Goal: Task Accomplishment & Management: Use online tool/utility

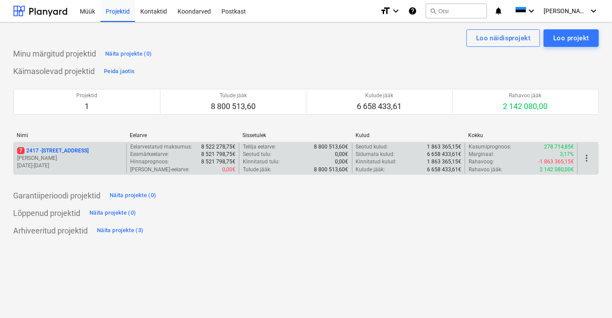
click at [34, 152] on p "7 [STREET_ADDRESS]" at bounding box center [52, 150] width 71 height 7
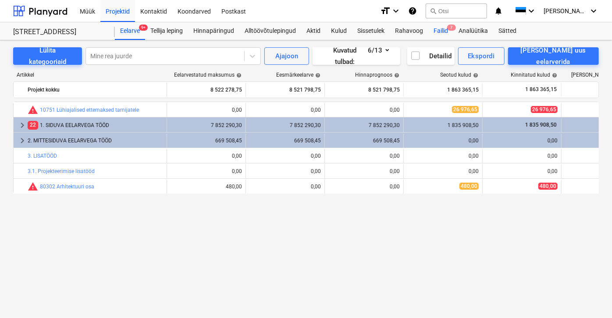
click at [448, 28] on span "7" at bounding box center [451, 28] width 9 height 6
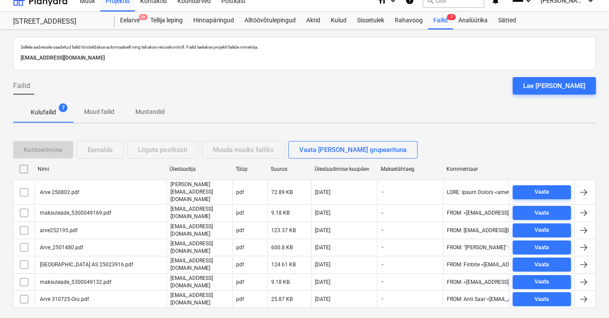
scroll to position [16, 0]
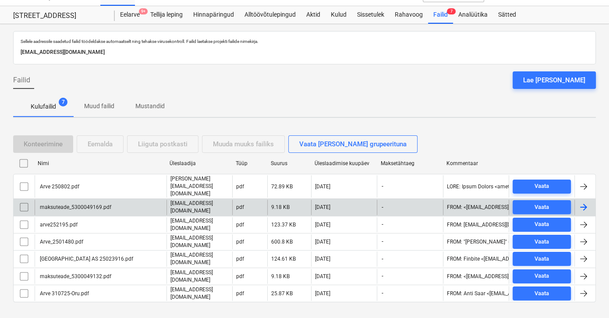
click at [70, 204] on div "maksuteade_5300049169.pdf" at bounding box center [75, 207] width 73 height 6
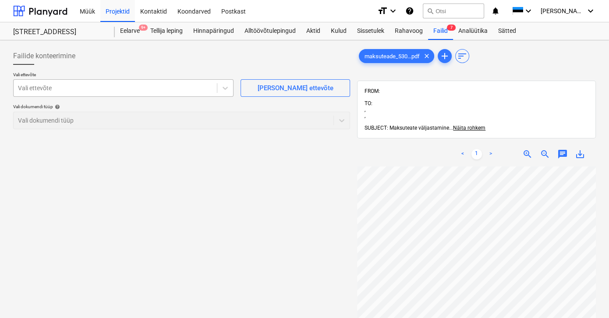
click at [103, 90] on div at bounding box center [115, 88] width 195 height 9
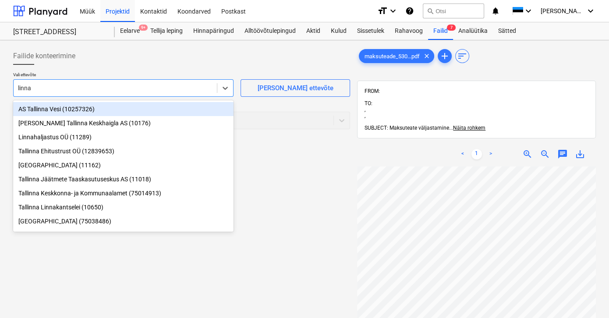
type input "linnak"
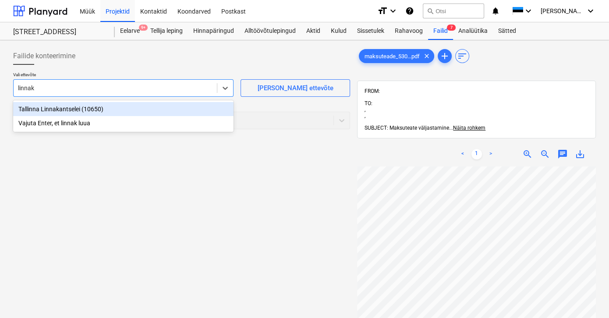
click at [60, 108] on div "Tallinna Linnakantselei (10650)" at bounding box center [123, 109] width 220 height 14
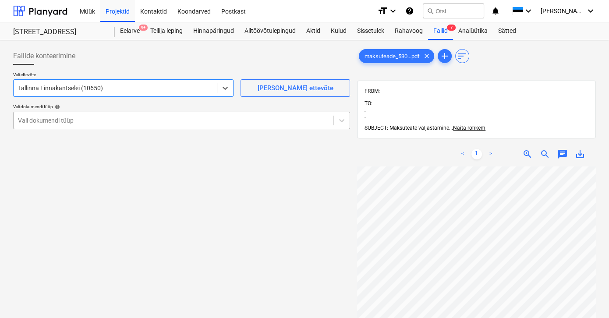
click at [64, 118] on div at bounding box center [173, 120] width 311 height 9
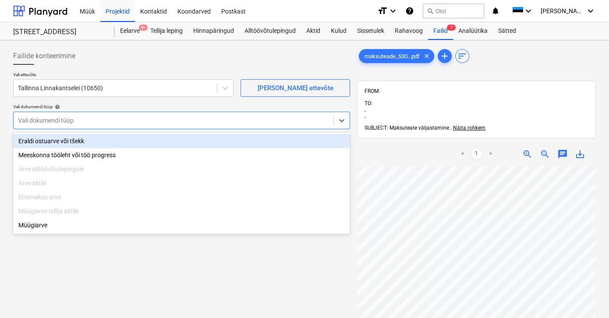
click at [63, 140] on div "Eraldi ostuarve või tšekk" at bounding box center [181, 141] width 337 height 14
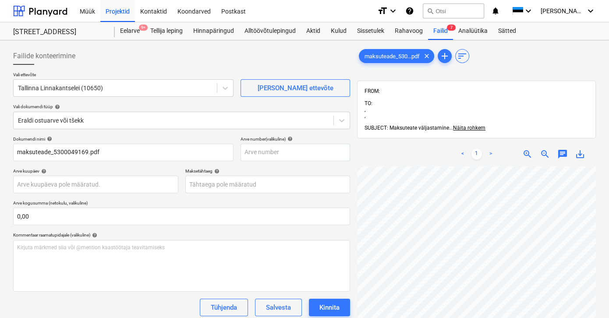
scroll to position [25, 27]
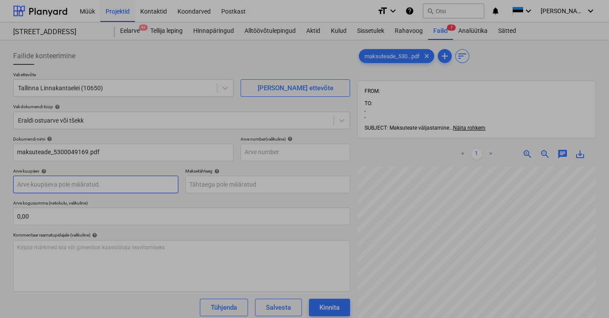
click at [46, 184] on body "Müük Projektid Kontaktid Koondarved Postkast format_size keyboard_arrow_down he…" at bounding box center [304, 159] width 609 height 318
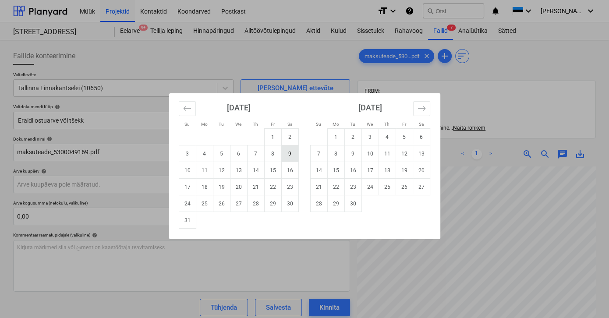
click at [286, 156] on td "9" at bounding box center [289, 153] width 17 height 17
type input "[DATE]"
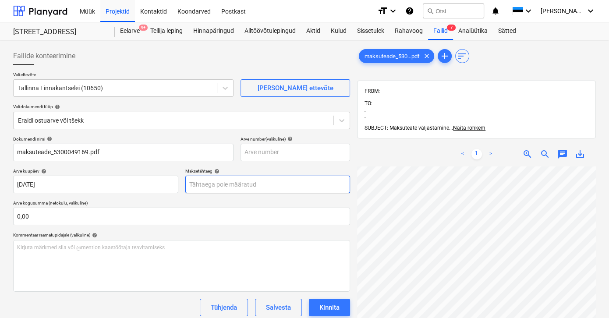
click at [238, 183] on body "Müük Projektid Kontaktid Koondarved Postkast format_size keyboard_arrow_down he…" at bounding box center [304, 159] width 609 height 318
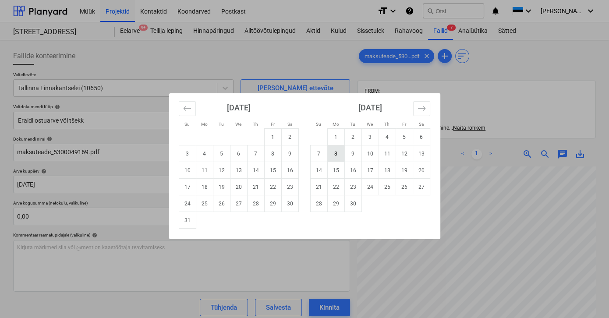
click at [335, 156] on td "8" at bounding box center [335, 153] width 17 height 17
type input "[DATE]"
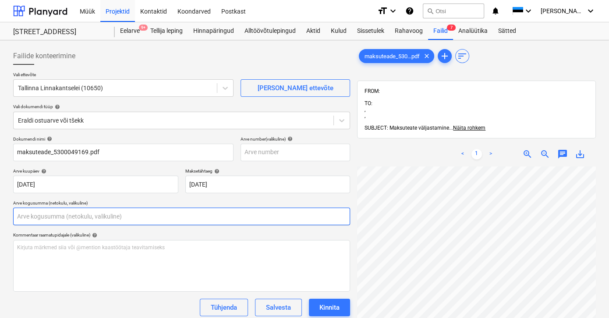
click at [57, 216] on input "text" at bounding box center [181, 217] width 337 height 18
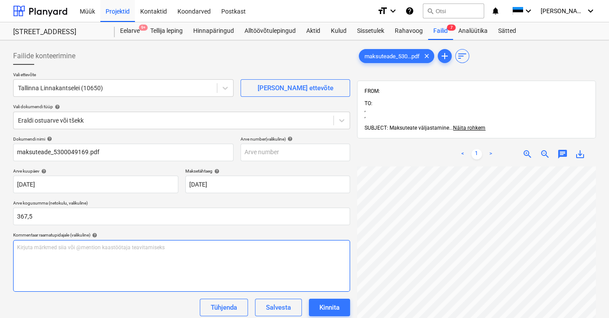
type input "367,50"
click at [62, 256] on div "Kirjuta märkmed siia või @mention kaastöötaja teavitamiseks ﻿" at bounding box center [181, 266] width 337 height 52
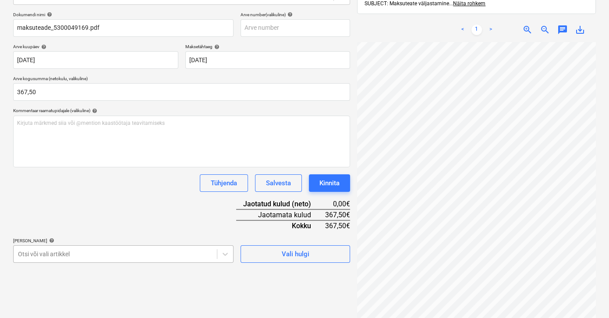
scroll to position [206, 0]
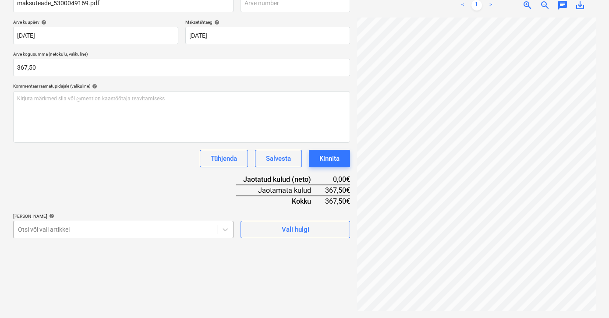
click at [31, 169] on body "Müük Projektid Kontaktid Koondarved Postkast format_size keyboard_arrow_down he…" at bounding box center [304, 10] width 609 height 318
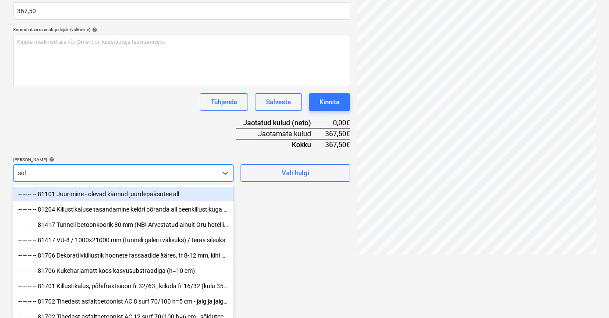
scroll to position [124, 0]
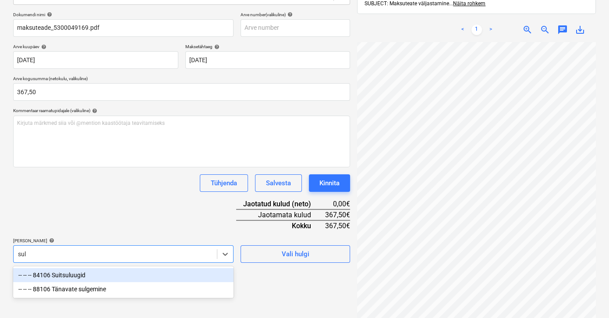
type input "sulg"
click at [91, 277] on div "-- -- -- 88106 Tänavate sulgemine" at bounding box center [123, 275] width 220 height 14
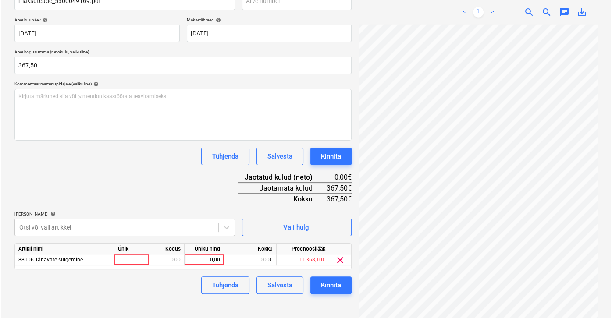
scroll to position [134, 0]
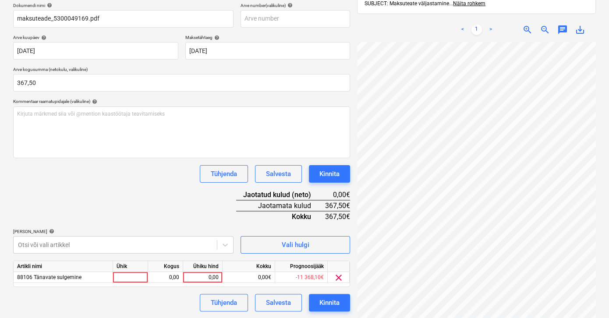
click at [289, 184] on html "Müük Projektid Kontaktid Koondarved Postkast format_size keyboard_arrow_down he…" at bounding box center [304, 25] width 609 height 318
click at [193, 277] on div "0,00" at bounding box center [203, 277] width 32 height 11
type input "367,5"
click at [163, 296] on div "Tühjenda Salvesta Kinnita" at bounding box center [181, 303] width 337 height 18
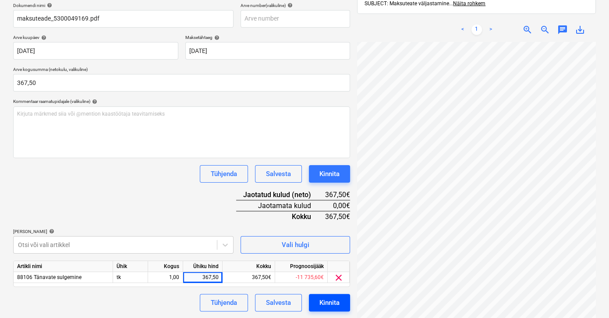
click at [329, 300] on div "Kinnita" at bounding box center [329, 302] width 20 height 11
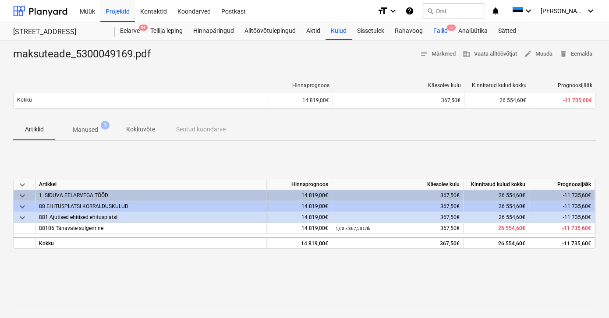
click at [439, 29] on div "Failid 6" at bounding box center [440, 31] width 25 height 18
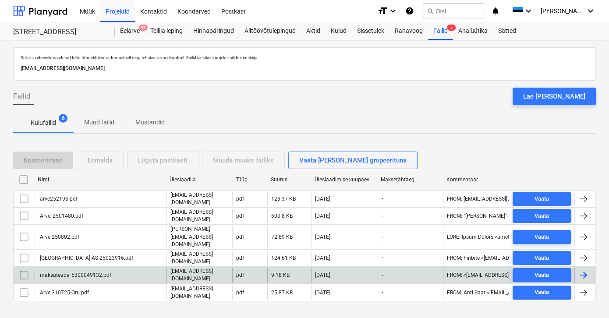
click at [101, 272] on div "maksuteade_5300049132.pdf" at bounding box center [75, 275] width 73 height 6
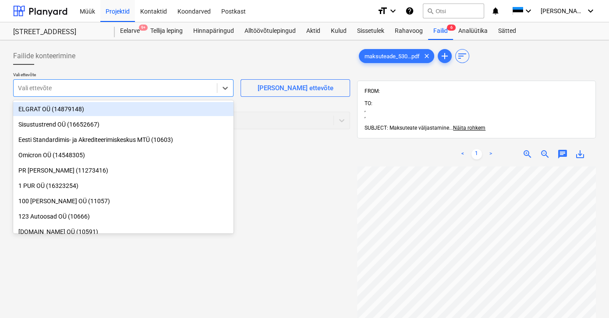
click at [107, 90] on div at bounding box center [115, 88] width 195 height 9
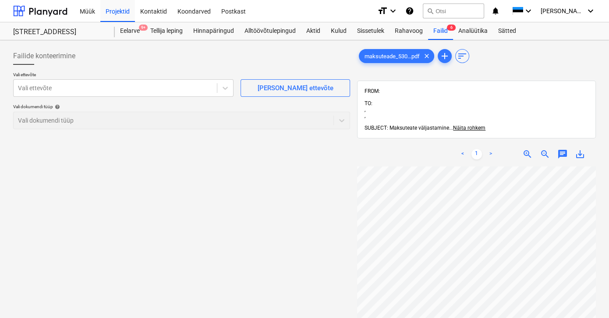
scroll to position [50, 27]
click at [32, 85] on div at bounding box center [115, 88] width 195 height 9
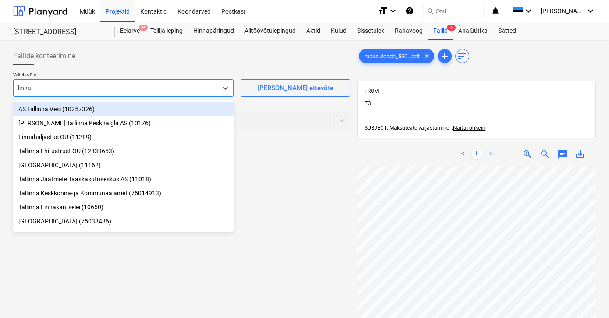
type input "linnak"
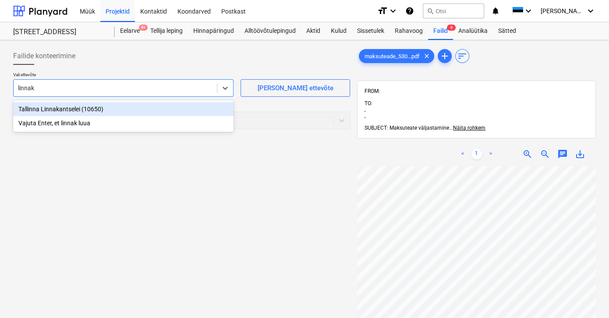
click at [38, 108] on div "Tallinna Linnakantselei (10650)" at bounding box center [123, 109] width 220 height 14
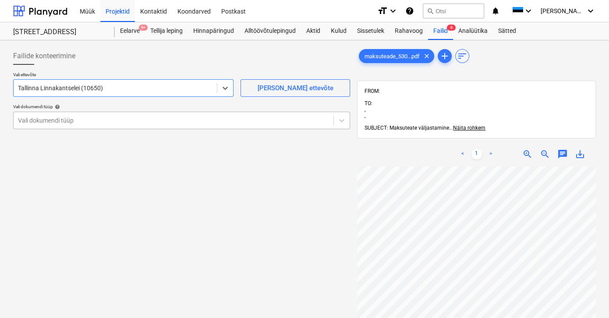
click at [40, 120] on div at bounding box center [173, 120] width 311 height 9
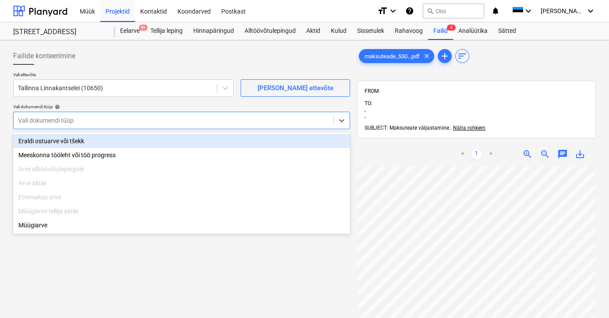
click at [46, 141] on div "Eraldi ostuarve või tšekk" at bounding box center [181, 141] width 337 height 14
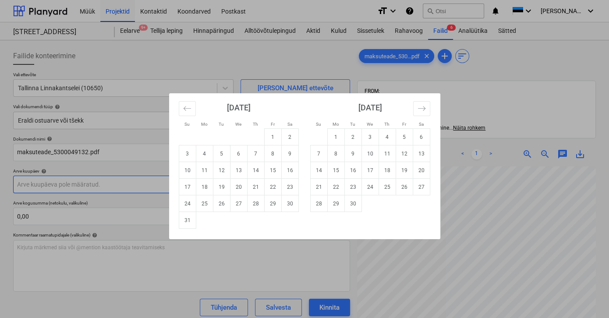
click at [69, 184] on body "Müük Projektid Kontaktid Koondarved Postkast format_size keyboard_arrow_down he…" at bounding box center [304, 159] width 609 height 318
click at [276, 155] on td "8" at bounding box center [272, 153] width 17 height 17
type input "[DATE]"
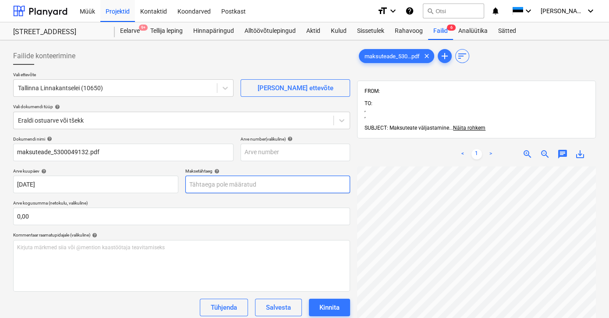
click at [214, 184] on body "Müük Projektid Kontaktid Koondarved Postkast format_size keyboard_arrow_down he…" at bounding box center [304, 159] width 609 height 318
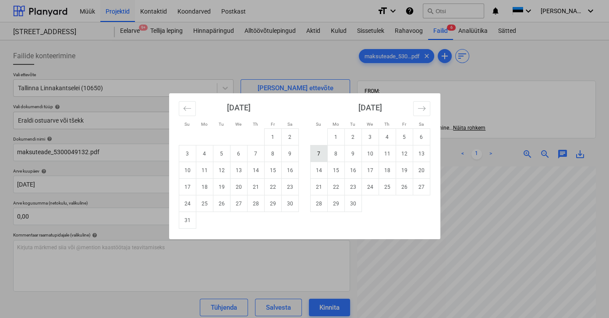
click at [318, 154] on td "7" at bounding box center [318, 153] width 17 height 17
type input "[DATE]"
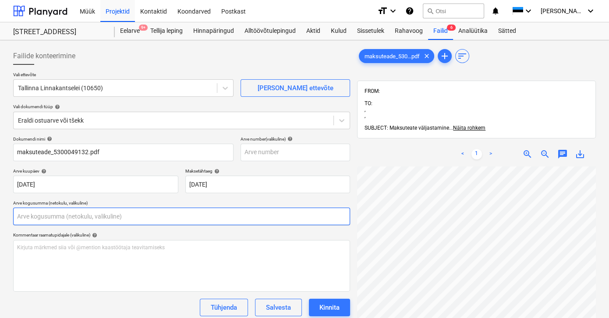
click at [83, 216] on input "text" at bounding box center [181, 217] width 337 height 18
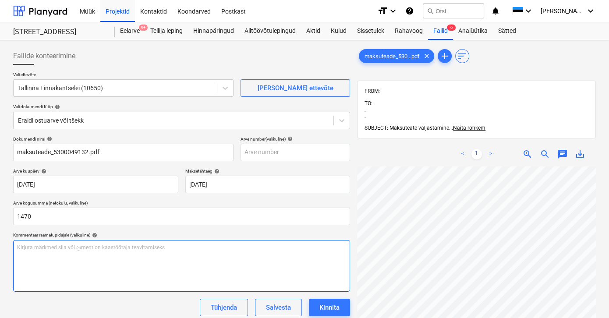
type input "1 470,00"
click at [78, 265] on div "Kirjuta märkmed siia või @mention kaastöötaja teavitamiseks ﻿" at bounding box center [181, 266] width 337 height 52
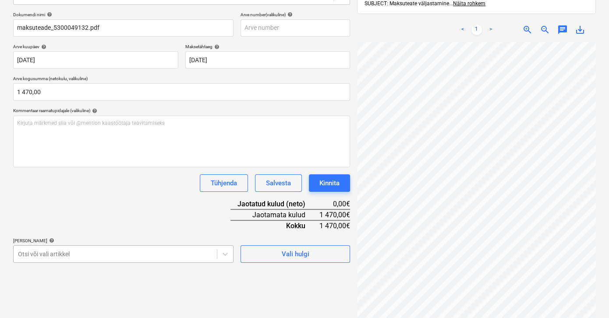
scroll to position [206, 0]
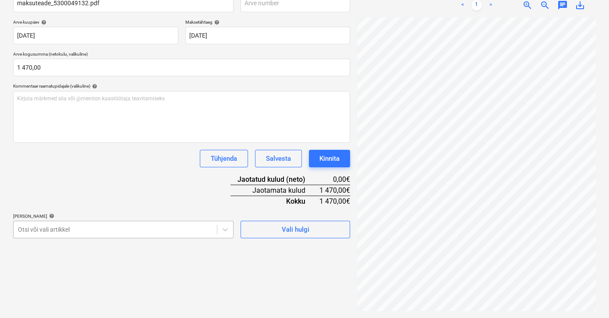
click at [67, 169] on body "Müük Projektid Kontaktid Koondarved Postkast format_size keyboard_arrow_down he…" at bounding box center [304, 10] width 609 height 318
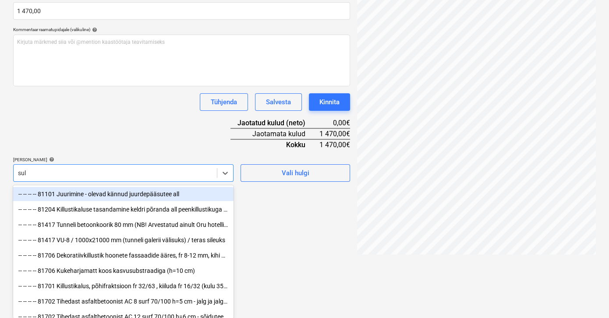
scroll to position [124, 0]
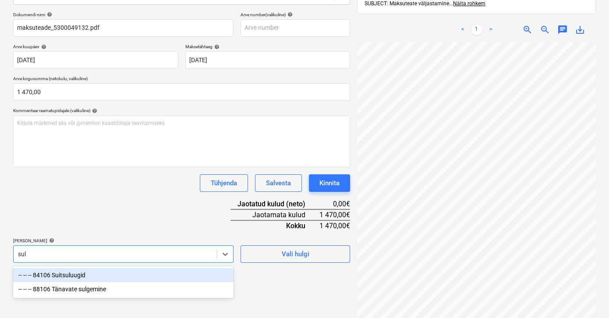
type input "sulg"
click at [79, 275] on div "-- -- -- 88106 Tänavate sulgemine" at bounding box center [123, 275] width 220 height 14
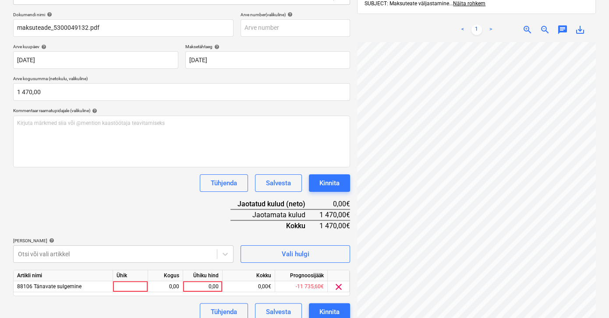
click at [161, 211] on div "Dokumendi nimi help maksuteade_5300049132.pdf Arve number (valikuline) help Arv…" at bounding box center [181, 166] width 337 height 309
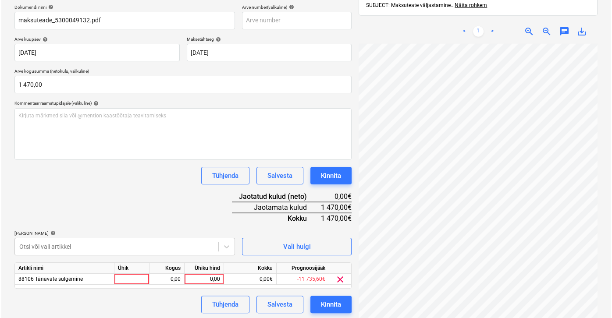
scroll to position [134, 0]
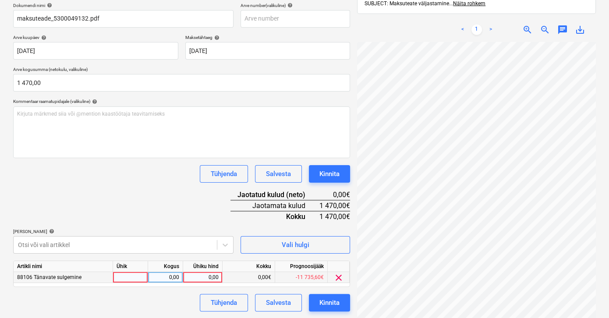
click at [193, 275] on div "0,00" at bounding box center [203, 277] width 32 height 11
type input "1470"
click at [141, 199] on div "Dokumendi nimi help maksuteade_5300049132.pdf Arve number (valikuline) help Arv…" at bounding box center [181, 157] width 337 height 309
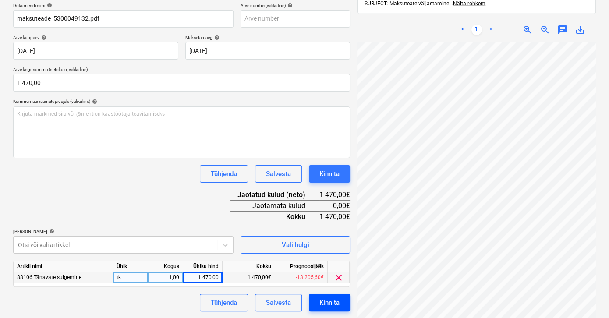
click at [326, 305] on div "Kinnita" at bounding box center [329, 302] width 20 height 11
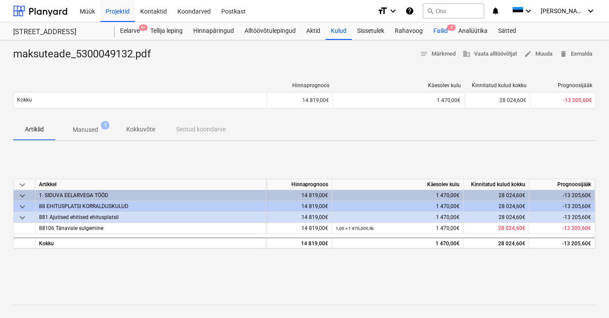
click at [442, 29] on div "Failid 5" at bounding box center [440, 31] width 25 height 18
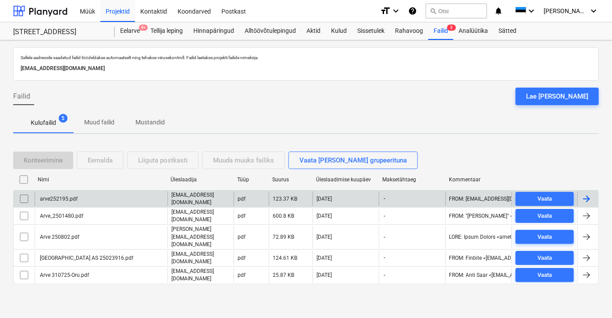
click at [142, 199] on div "arve252195.pdf" at bounding box center [101, 199] width 133 height 15
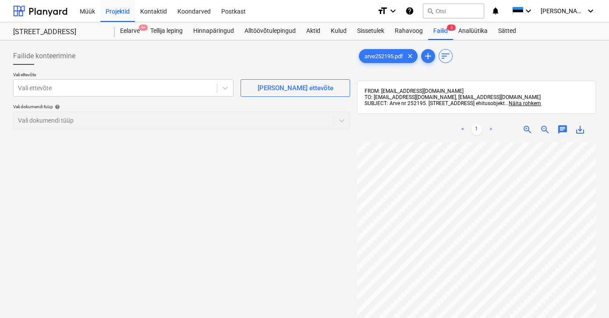
scroll to position [39, 0]
click at [96, 91] on div at bounding box center [115, 88] width 195 height 9
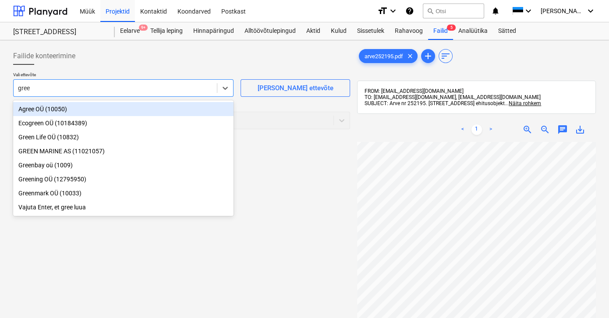
type input "green"
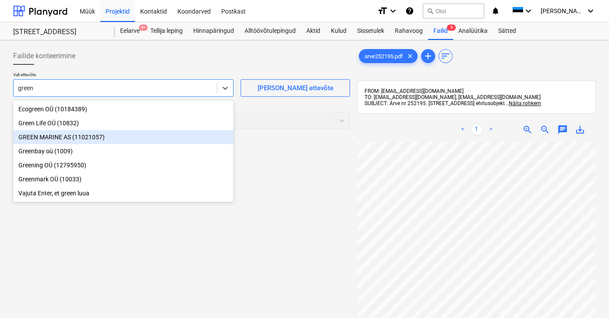
click at [45, 135] on div "GREEN MARINE AS (11021057)" at bounding box center [123, 137] width 220 height 14
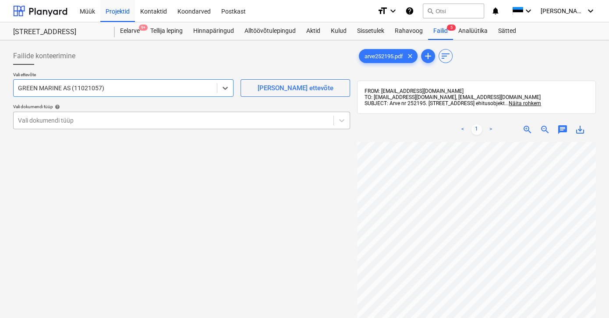
click at [46, 124] on div at bounding box center [173, 120] width 311 height 9
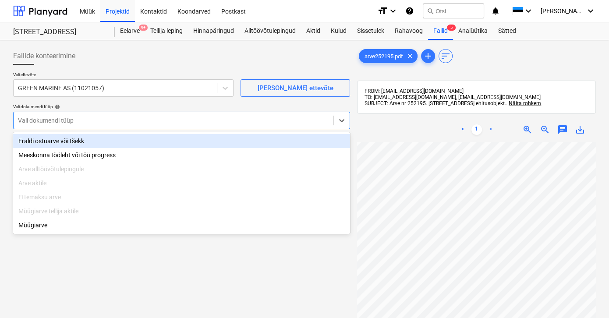
click at [46, 142] on div "Eraldi ostuarve või tšekk" at bounding box center [181, 141] width 337 height 14
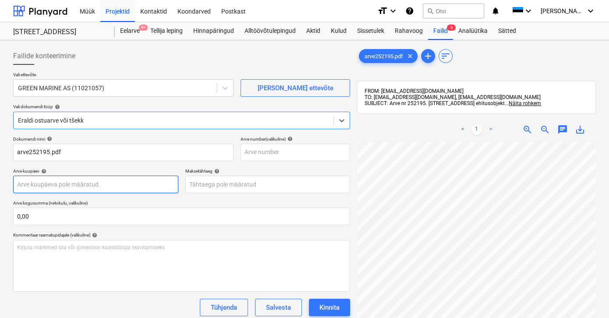
click at [46, 184] on body "Müük Projektid Kontaktid Koondarved Postkast format_size keyboard_arrow_down he…" at bounding box center [304, 159] width 609 height 318
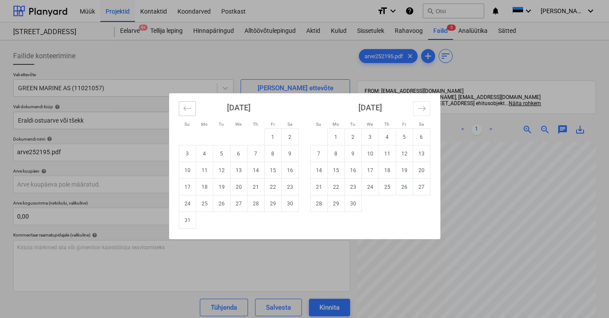
click at [184, 111] on icon "Move backward to switch to the previous month." at bounding box center [187, 108] width 8 height 8
click at [258, 204] on td "31" at bounding box center [255, 203] width 17 height 17
type input "[DATE]"
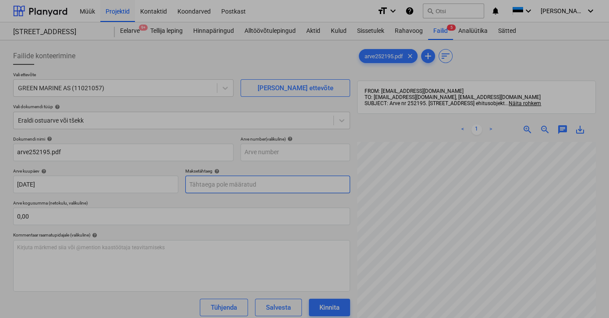
click at [244, 187] on body "Müük Projektid Kontaktid Koondarved Postkast format_size keyboard_arrow_down he…" at bounding box center [304, 159] width 609 height 318
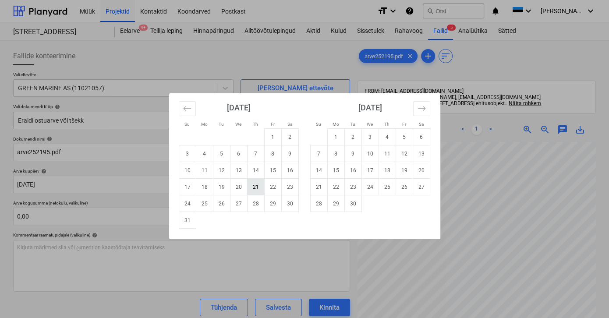
click at [253, 183] on td "21" at bounding box center [255, 187] width 17 height 17
type input "[DATE]"
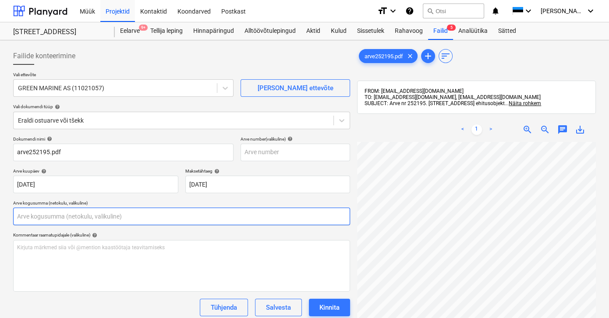
click at [139, 218] on input "text" at bounding box center [181, 217] width 337 height 18
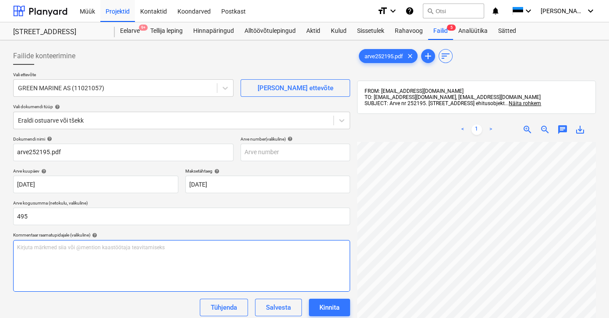
type input "495,00"
click at [209, 265] on div "Kirjuta märkmed siia või @mention kaastöötaja teavitamiseks ﻿" at bounding box center [181, 266] width 337 height 52
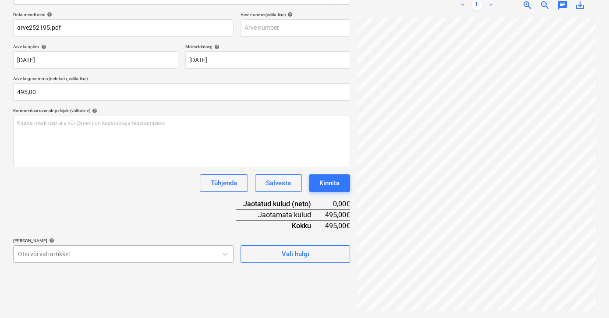
click at [188, 194] on body "Müük Projektid Kontaktid Koondarved Postkast format_size keyboard_arrow_down he…" at bounding box center [304, 35] width 609 height 318
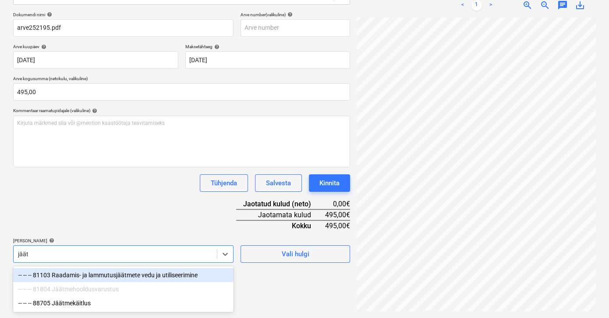
scroll to position [124, 0]
type input "jäätm"
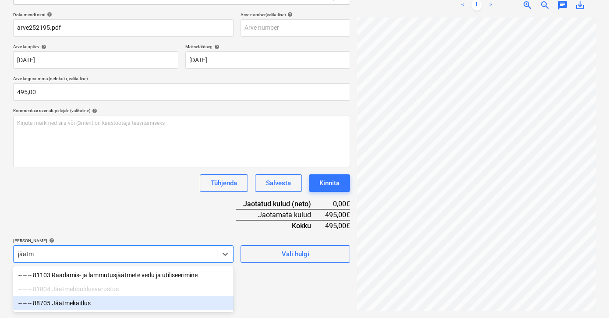
click at [85, 303] on div "-- -- -- 88705 Jäätmekäitlus" at bounding box center [123, 303] width 220 height 14
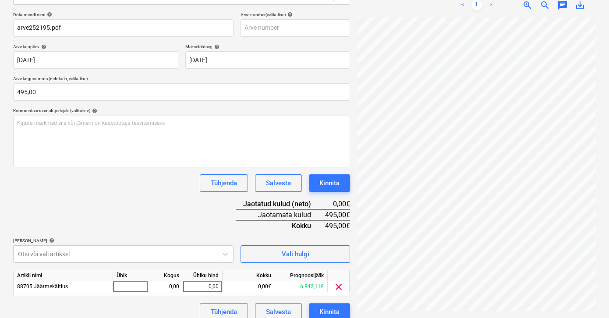
click at [161, 220] on div "Dokumendi nimi help arve252195.pdf Arve number (valikuline) help Arve kuupäev h…" at bounding box center [181, 166] width 337 height 309
click at [207, 285] on div "0,00" at bounding box center [203, 286] width 32 height 11
type input "495"
click at [177, 305] on div "Tühjenda Salvesta Kinnita" at bounding box center [181, 312] width 337 height 18
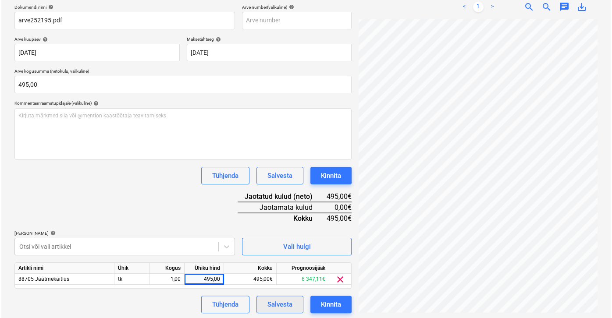
scroll to position [134, 0]
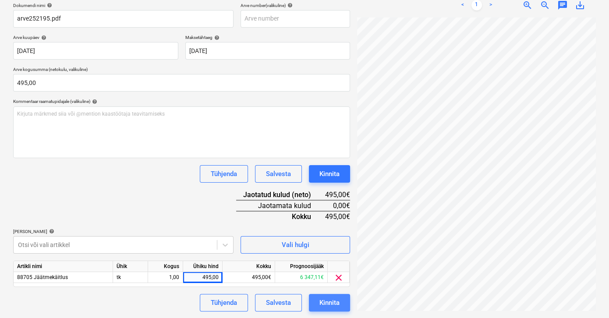
click at [326, 308] on button "Kinnita" at bounding box center [329, 303] width 41 height 18
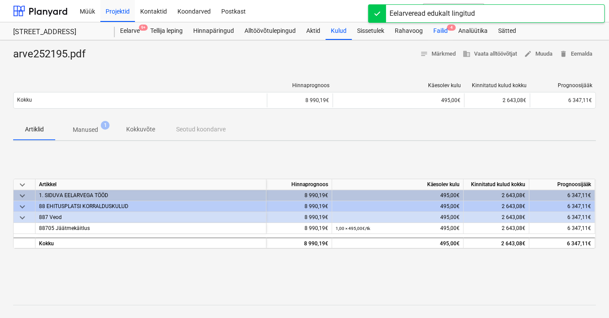
click at [444, 32] on div "Failid 4" at bounding box center [440, 31] width 25 height 18
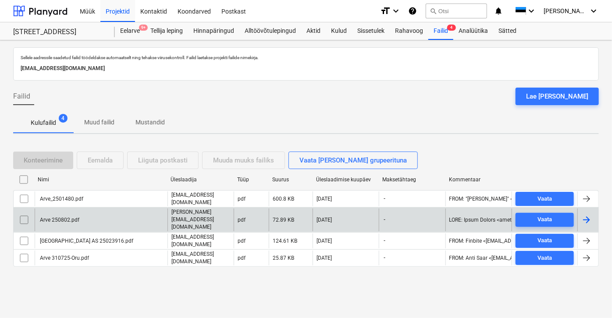
click at [77, 217] on div "Arve 250802.pdf" at bounding box center [59, 220] width 41 height 6
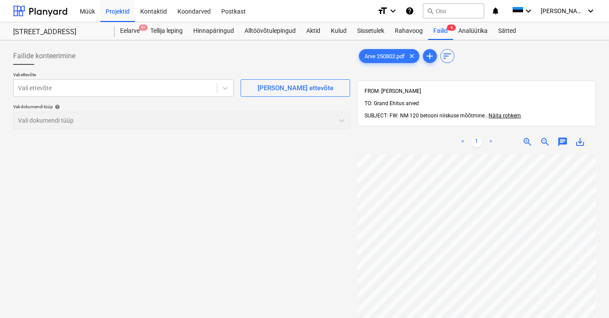
scroll to position [32, 11]
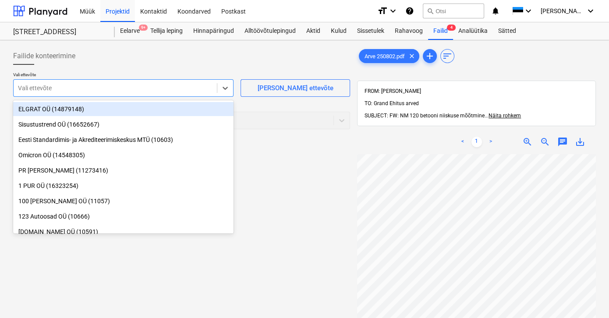
click at [65, 89] on div at bounding box center [115, 88] width 195 height 9
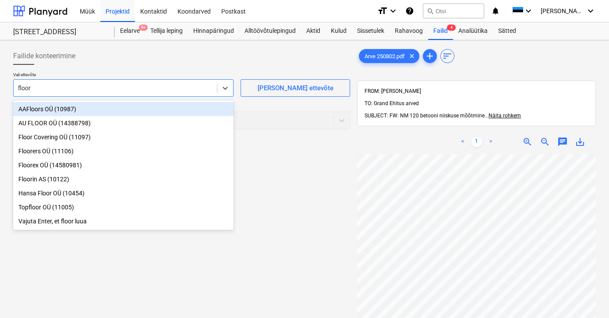
type input "[PERSON_NAME]"
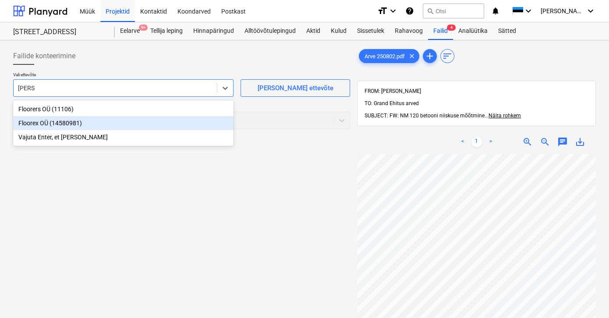
click at [31, 123] on div "Floorex OÜ (14580981)" at bounding box center [123, 123] width 220 height 14
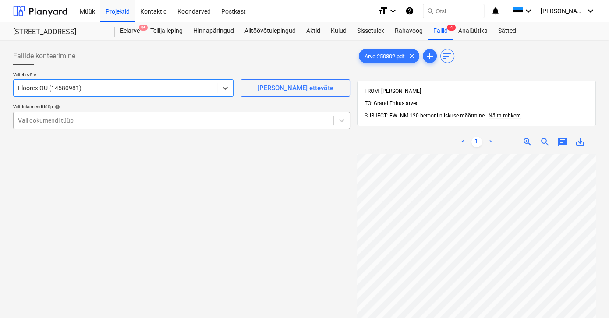
click at [33, 122] on div at bounding box center [173, 120] width 311 height 9
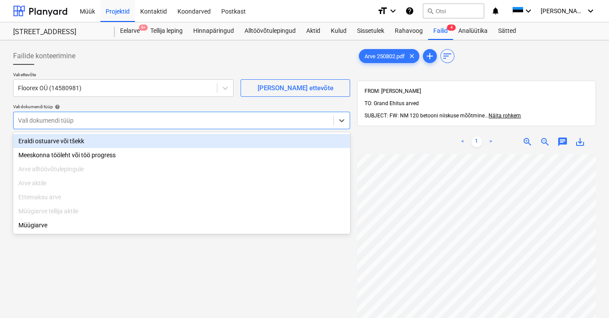
click at [33, 140] on div "Eraldi ostuarve või tšekk" at bounding box center [181, 141] width 337 height 14
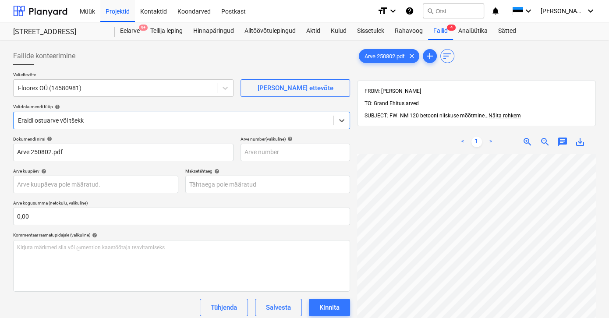
scroll to position [42, 11]
click at [92, 185] on body "Müük Projektid Kontaktid Koondarved Postkast format_size keyboard_arrow_down he…" at bounding box center [304, 159] width 609 height 318
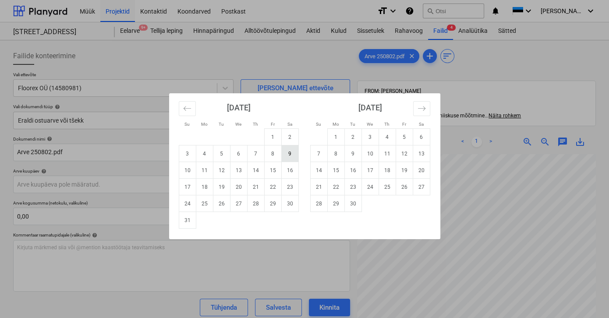
click at [290, 155] on td "9" at bounding box center [289, 153] width 17 height 17
type input "[DATE]"
click at [251, 185] on body "Müük Projektid Kontaktid Koondarved Postkast format_size keyboard_arrow_down he…" at bounding box center [304, 159] width 609 height 318
click at [333, 153] on td "8" at bounding box center [335, 153] width 17 height 17
type input "[DATE]"
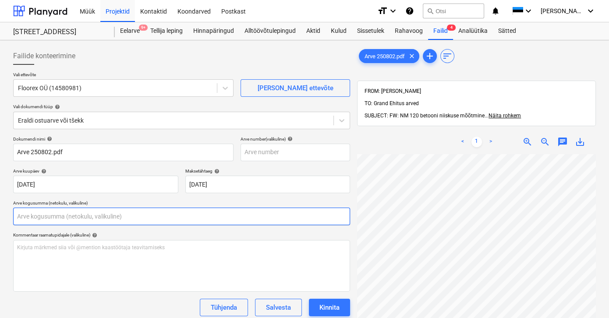
click at [78, 216] on input "text" at bounding box center [181, 217] width 337 height 18
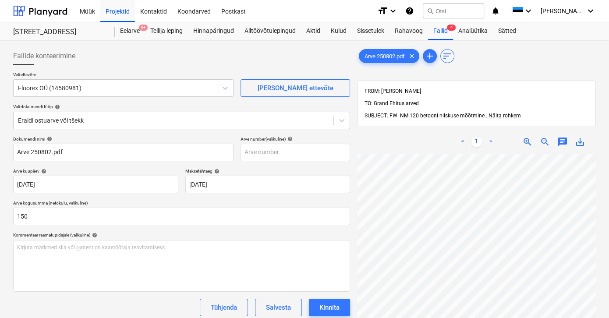
type input "150,00"
click at [71, 302] on div "Tühjenda Salvesta Kinnita" at bounding box center [181, 308] width 337 height 18
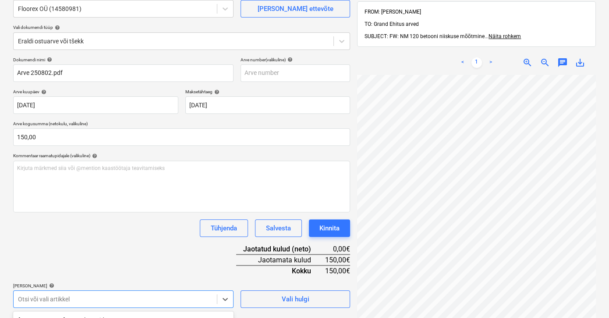
scroll to position [206, 0]
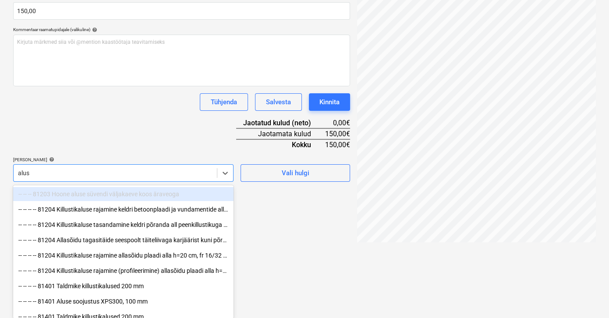
type input "alusp"
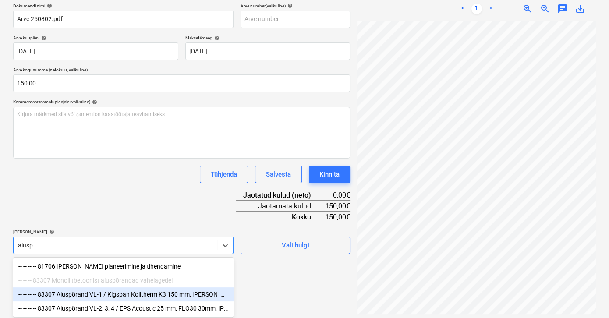
click at [77, 294] on div "-- -- -- -- 83307 Aluspõrand VL-1 / Kigspan Kolltherm K3 150 mm, [PERSON_NAME] …" at bounding box center [123, 294] width 220 height 14
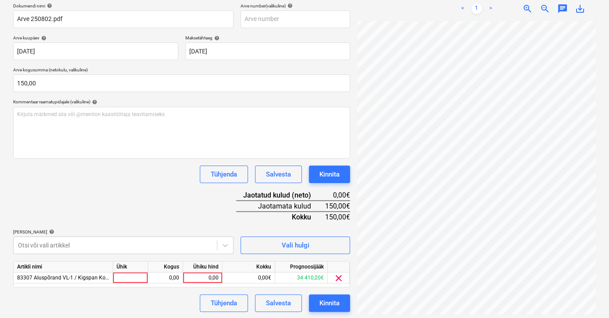
click at [186, 217] on div "Dokumendi nimi help Arve 250802.pdf Arve number (valikuline) help Arve kuupäev …" at bounding box center [181, 157] width 337 height 309
click at [201, 276] on div "0,00" at bounding box center [203, 278] width 32 height 11
type input "150"
click at [163, 293] on div "Dokumendi nimi help Arve 250802.pdf Arve number (valikuline) help Arve kuupäev …" at bounding box center [181, 157] width 337 height 309
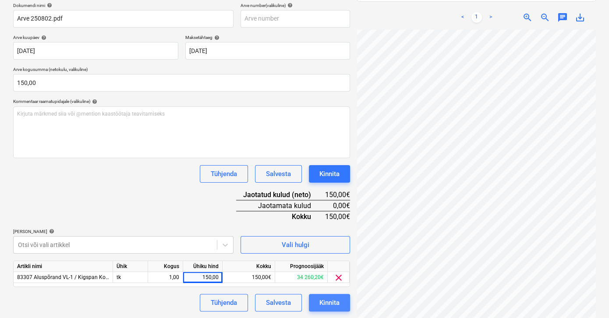
click at [330, 301] on div "Kinnita" at bounding box center [329, 302] width 20 height 11
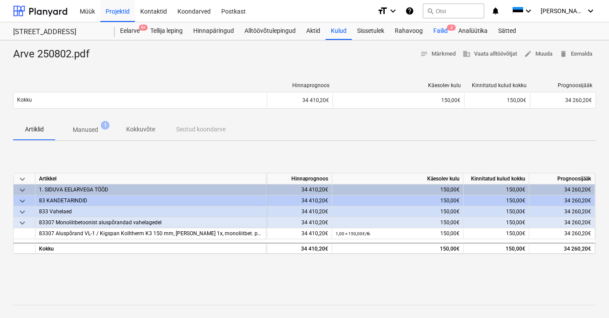
click at [436, 30] on div "Failid 3" at bounding box center [440, 31] width 25 height 18
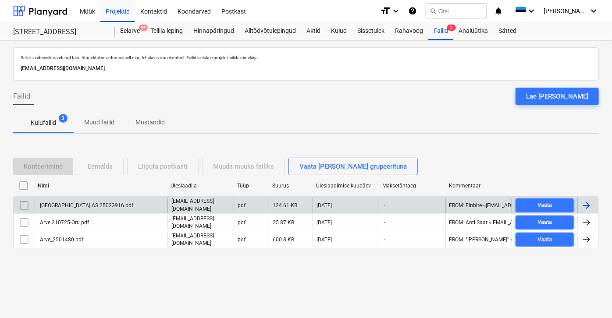
click at [102, 208] on div "[GEOGRAPHIC_DATA] AS 25023916.pdf" at bounding box center [86, 205] width 95 height 6
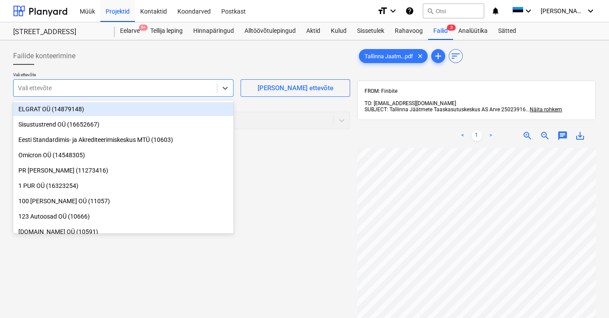
click at [64, 90] on div at bounding box center [115, 88] width 195 height 9
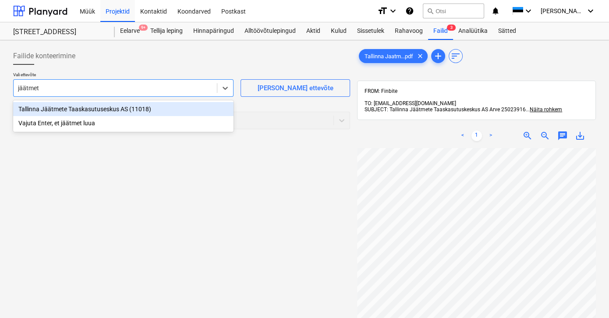
type input "jäätmete"
click at [64, 107] on div "Tallinna Jäätmete Taaskasutuseskus AS (11018)" at bounding box center [123, 109] width 220 height 14
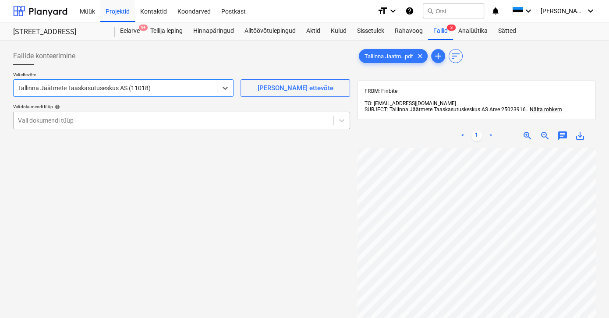
click at [60, 120] on div at bounding box center [173, 120] width 311 height 9
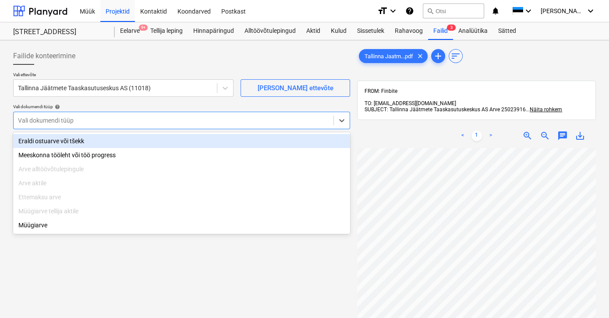
click at [71, 142] on div "Eraldi ostuarve või tšekk" at bounding box center [181, 141] width 337 height 14
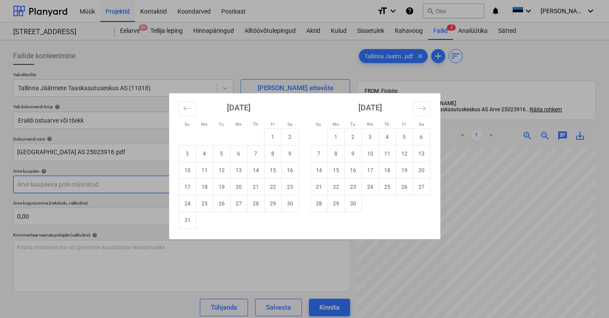
click at [64, 184] on body "Müük Projektid Kontaktid Koondarved Postkast format_size keyboard_arrow_down he…" at bounding box center [304, 159] width 609 height 318
click at [184, 110] on icon "Move backward to switch to the previous month." at bounding box center [187, 108] width 8 height 8
click at [254, 203] on td "31" at bounding box center [255, 203] width 17 height 17
type input "[DATE]"
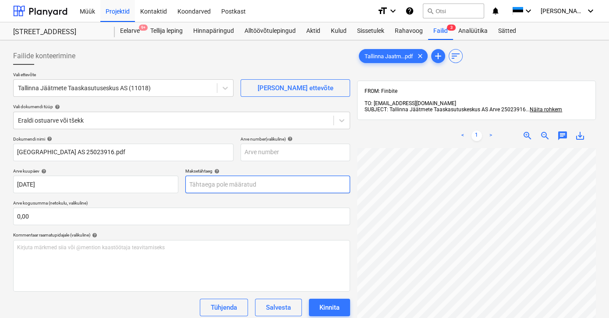
click at [228, 185] on body "Müük Projektid Kontaktid Koondarved Postkast format_size keyboard_arrow_down he…" at bounding box center [304, 159] width 609 height 318
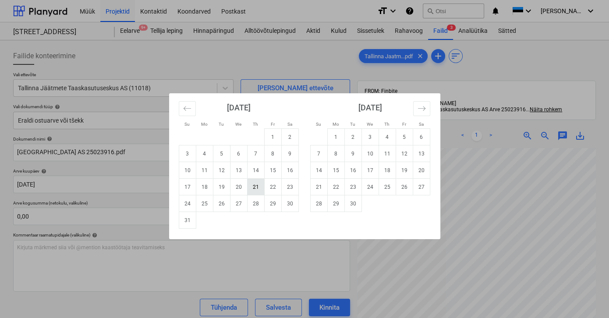
click at [253, 187] on td "21" at bounding box center [255, 187] width 17 height 17
type input "[DATE]"
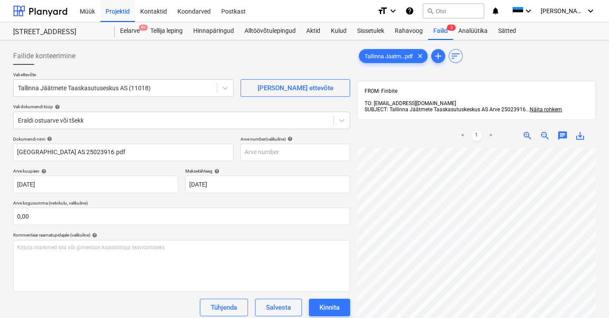
scroll to position [119, 0]
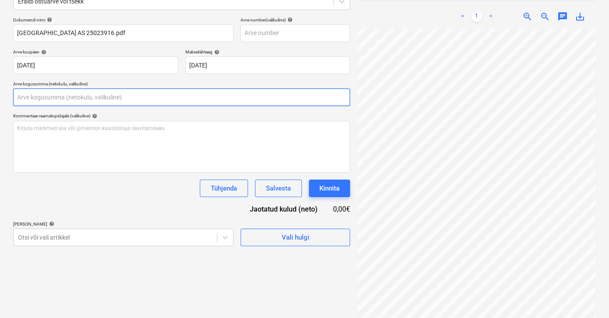
click at [53, 99] on input "text" at bounding box center [181, 98] width 337 height 18
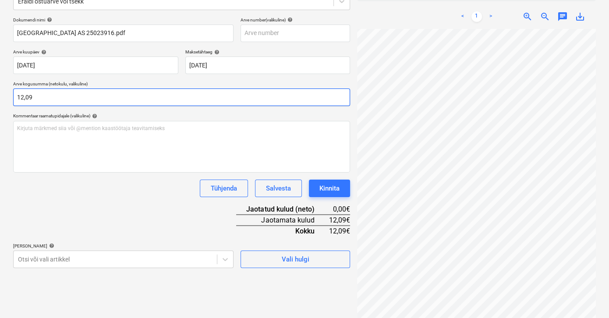
type input "12,09"
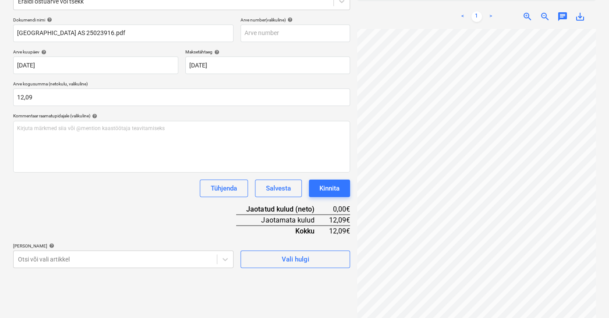
click at [91, 188] on div "Tühjenda Salvesta Kinnita" at bounding box center [181, 189] width 337 height 18
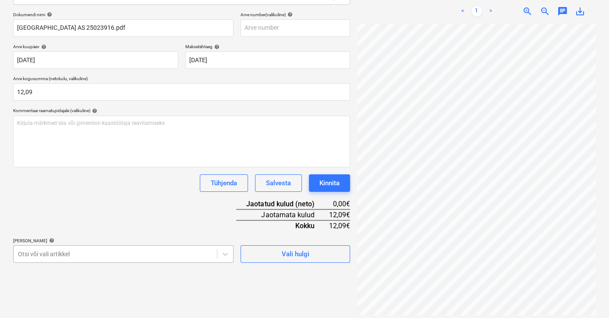
scroll to position [206, 0]
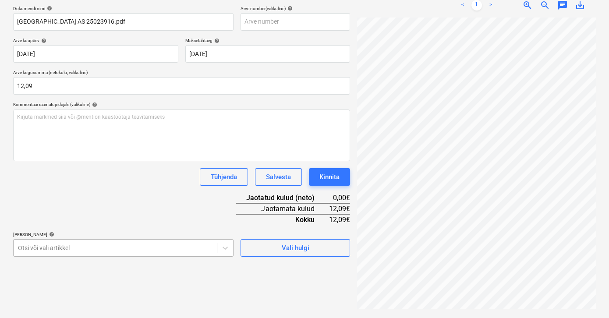
click at [62, 188] on body "Müük Projektid Kontaktid Koondarved Postkast format_size keyboard_arrow_down he…" at bounding box center [304, 28] width 609 height 318
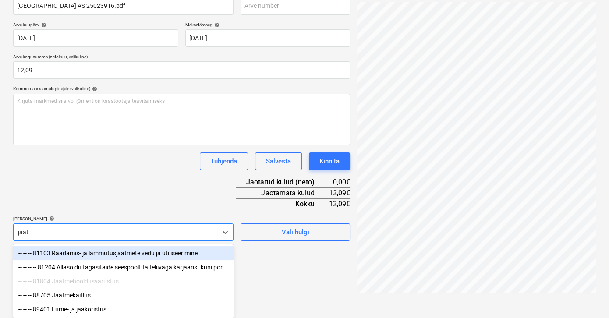
scroll to position [124, 0]
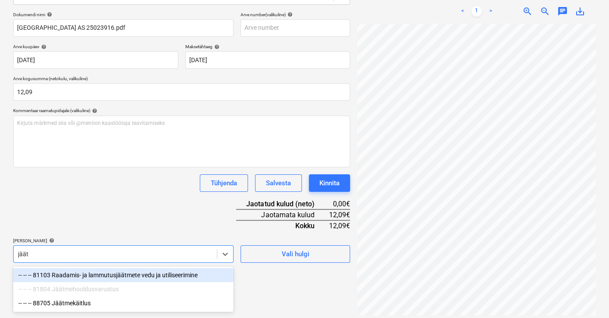
type input "jäätm"
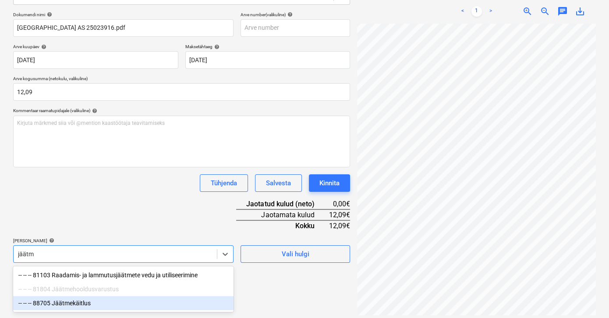
click at [62, 303] on div "-- -- -- 88705 Jäätmekäitlus" at bounding box center [123, 303] width 220 height 14
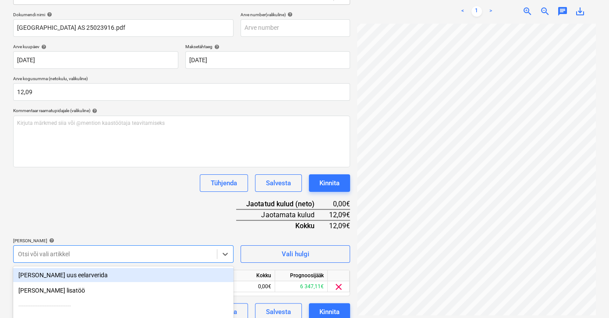
click at [71, 211] on div "Dokumendi nimi help Tallinna Jaatmete Taaskasutuskeskus AS 25023916.pdf Arve nu…" at bounding box center [181, 166] width 337 height 309
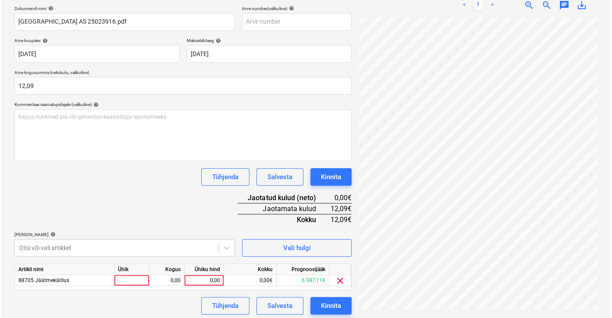
scroll to position [134, 0]
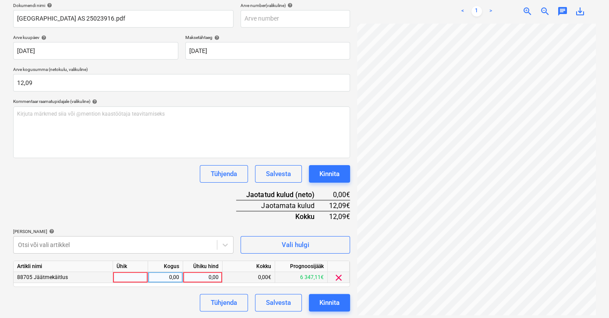
click at [196, 278] on div "0,00" at bounding box center [203, 277] width 32 height 11
type input "12,09"
click at [156, 203] on div "Dokumendi nimi help Tallinna Jaatmete Taaskasutuskeskus AS 25023916.pdf Arve nu…" at bounding box center [181, 157] width 337 height 309
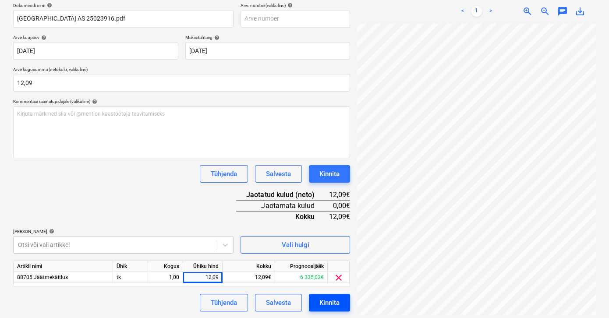
click at [318, 303] on button "Kinnita" at bounding box center [329, 303] width 41 height 18
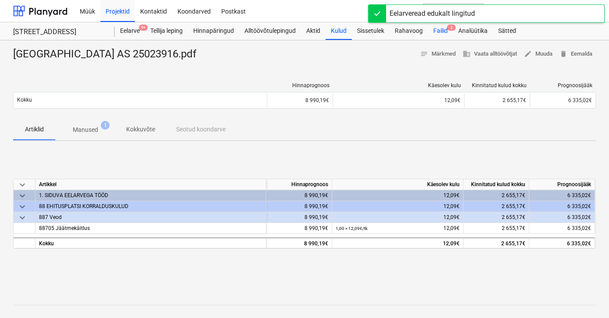
click at [444, 29] on div "Failid 2" at bounding box center [440, 31] width 25 height 18
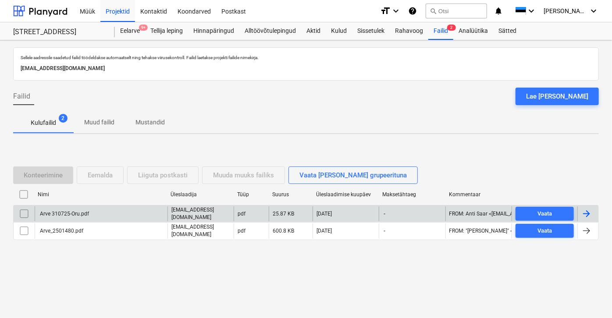
click at [68, 214] on div "Arve 310725-Oru.pdf" at bounding box center [64, 214] width 50 height 6
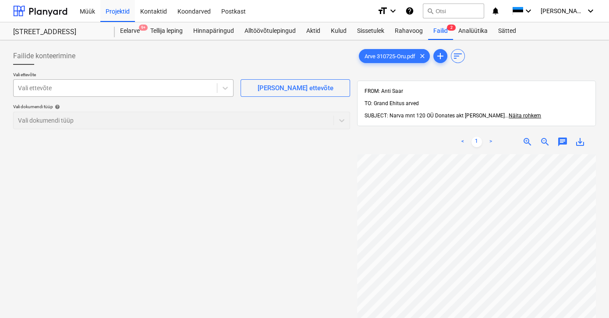
click at [81, 92] on div at bounding box center [115, 88] width 195 height 9
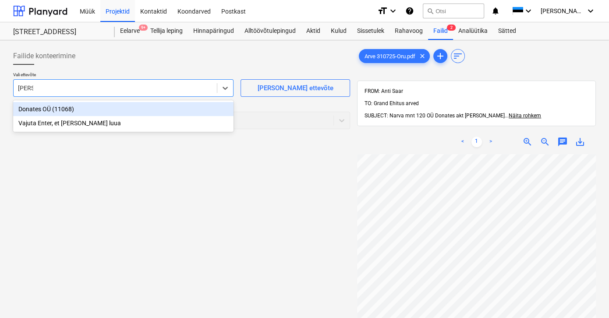
type input "[PERSON_NAME]"
click at [28, 106] on div "Donates OÜ (11068)" at bounding box center [123, 109] width 220 height 14
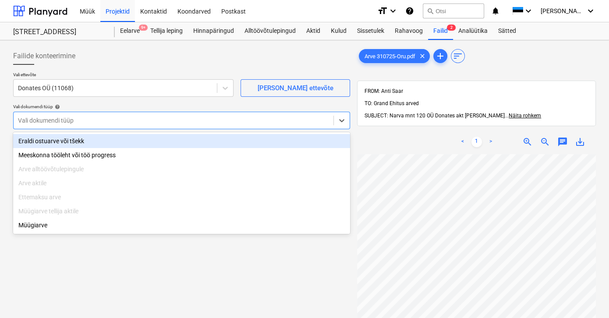
click at [33, 118] on div at bounding box center [173, 120] width 311 height 9
click at [46, 143] on div "Eraldi ostuarve või tšekk" at bounding box center [181, 141] width 337 height 14
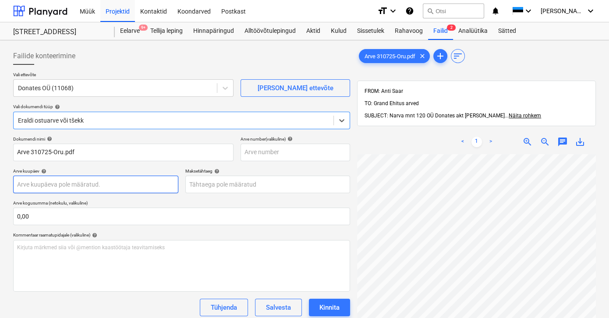
click at [48, 185] on body "Müük Projektid Kontaktid Koondarved Postkast format_size keyboard_arrow_down he…" at bounding box center [304, 159] width 609 height 318
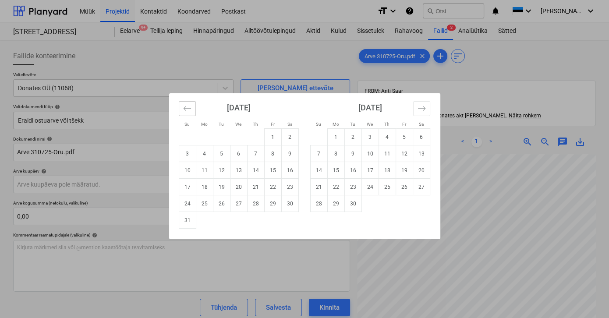
click at [184, 111] on icon "Move backward to switch to the previous month." at bounding box center [187, 108] width 8 height 8
click at [257, 206] on td "31" at bounding box center [255, 203] width 17 height 17
type input "[DATE]"
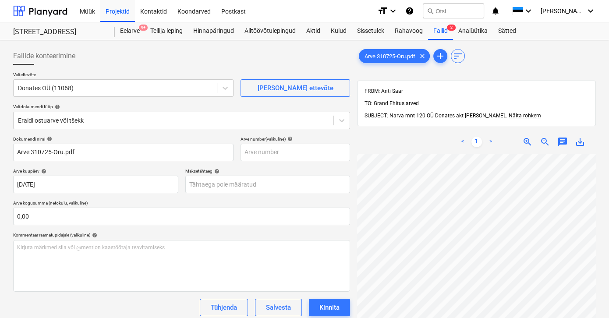
scroll to position [27, 11]
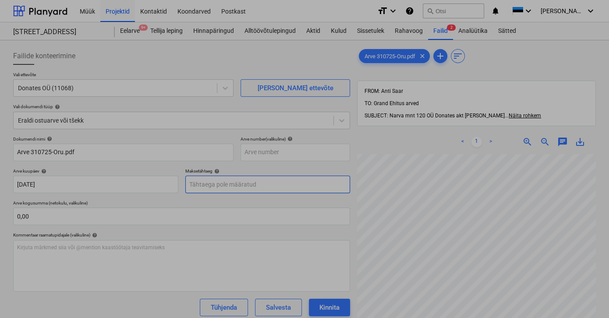
click at [248, 186] on body "Müük Projektid Kontaktid Koondarved Postkast format_size keyboard_arrow_down he…" at bounding box center [304, 159] width 609 height 318
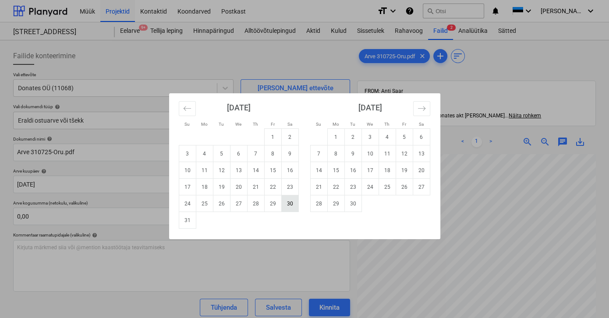
click at [290, 201] on td "30" at bounding box center [289, 203] width 17 height 17
type input "[DATE]"
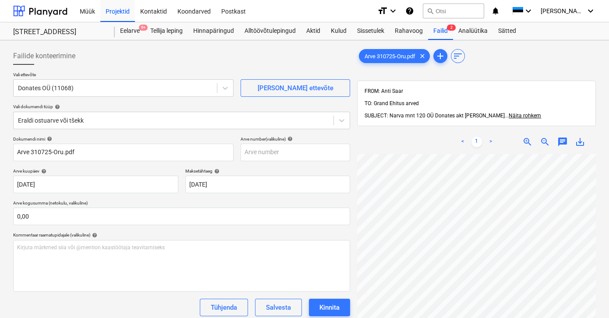
scroll to position [75, 21]
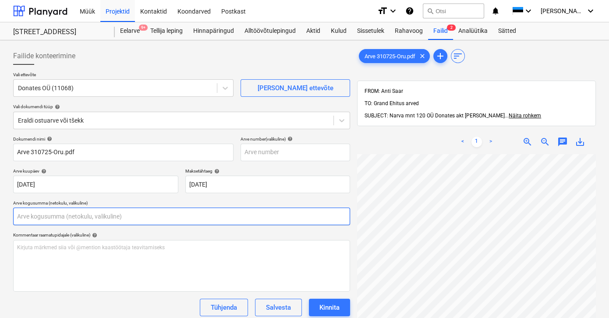
click at [114, 213] on input "text" at bounding box center [181, 217] width 337 height 18
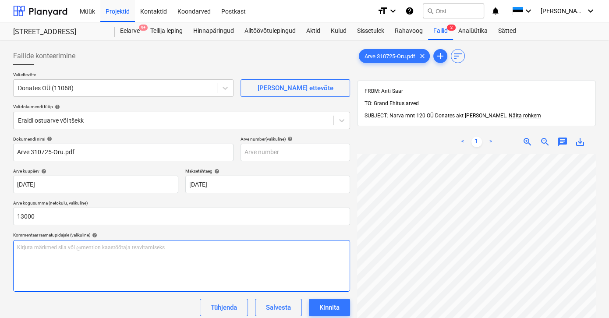
type input "13 000,00"
click at [70, 272] on div "Kirjuta märkmed siia või @mention kaastöötaja teavitamiseks ﻿" at bounding box center [181, 266] width 337 height 52
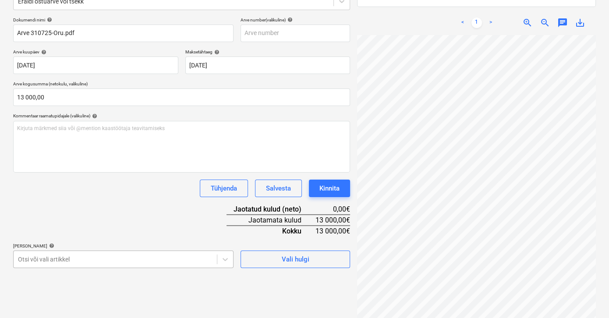
scroll to position [206, 0]
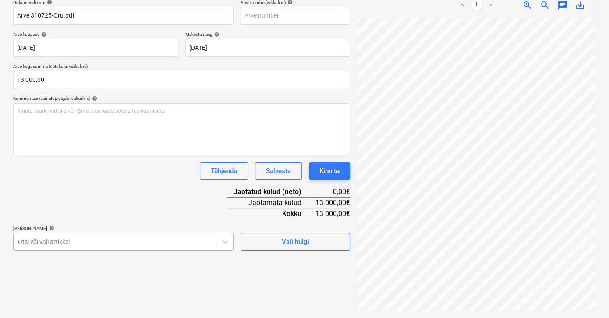
click at [99, 181] on body "Müük Projektid Kontaktid Koondarved Postkast format_size keyboard_arrow_down he…" at bounding box center [304, 22] width 609 height 318
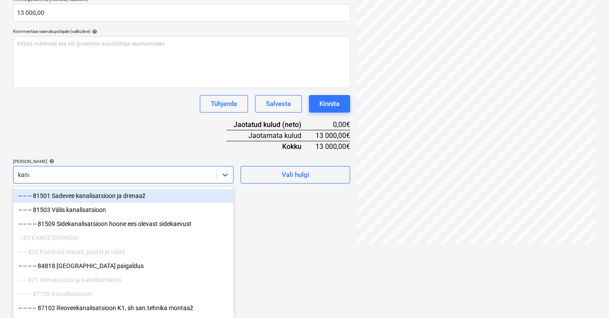
scroll to position [190, 0]
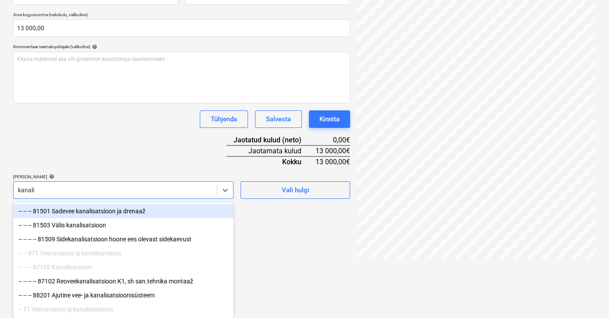
type input "kanalis"
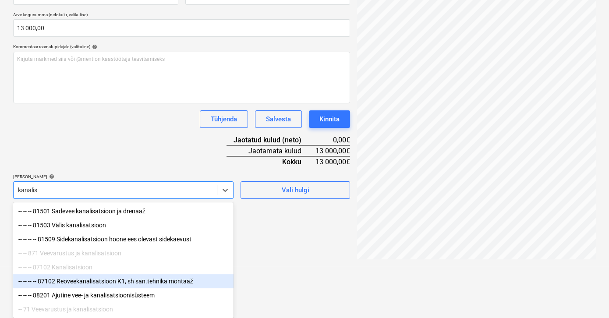
click at [89, 279] on div "-- -- -- -- 87102 Reoveekanalisatsioon K1, sh san.tehnika montaaž" at bounding box center [123, 281] width 220 height 14
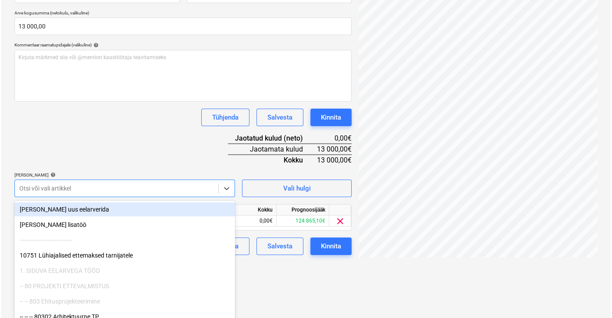
scroll to position [134, 0]
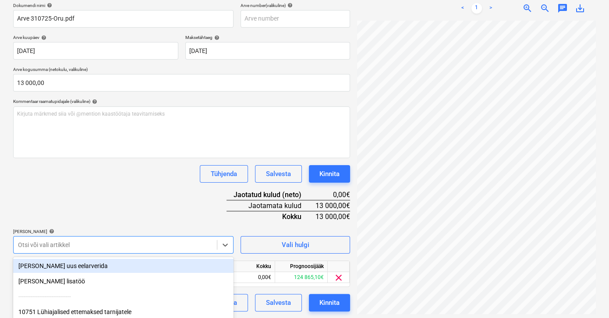
click at [277, 184] on html "Müük Projektid Kontaktid Koondarved Postkast format_size keyboard_arrow_down he…" at bounding box center [304, 25] width 609 height 318
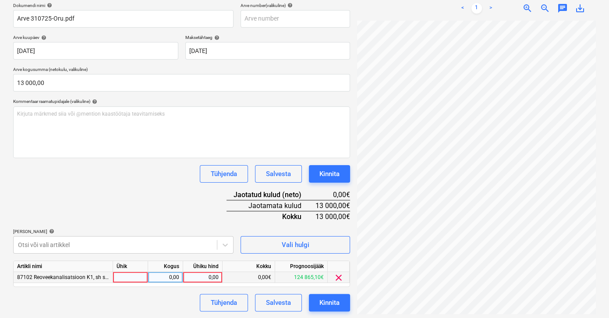
click at [202, 277] on div "0,00" at bounding box center [203, 277] width 32 height 11
type input "13000"
click at [158, 220] on div "Dokumendi nimi help Arve 310725-Oru.pdf Arve number (valikuline) help Arve kuup…" at bounding box center [181, 157] width 337 height 309
click at [329, 302] on div "Kinnita" at bounding box center [329, 302] width 20 height 11
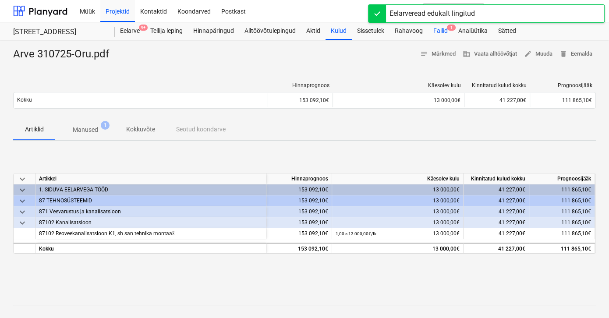
click at [443, 32] on div "Failid 1" at bounding box center [440, 31] width 25 height 18
